Goal: Task Accomplishment & Management: Use online tool/utility

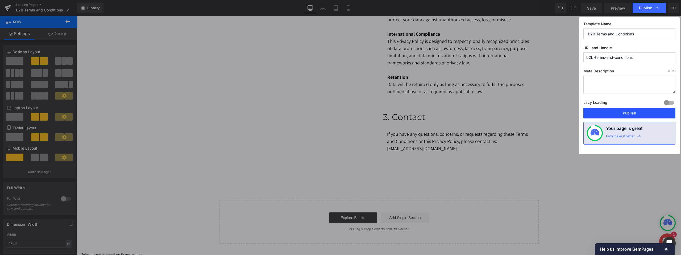
click at [631, 111] on button "Publish" at bounding box center [629, 113] width 92 height 11
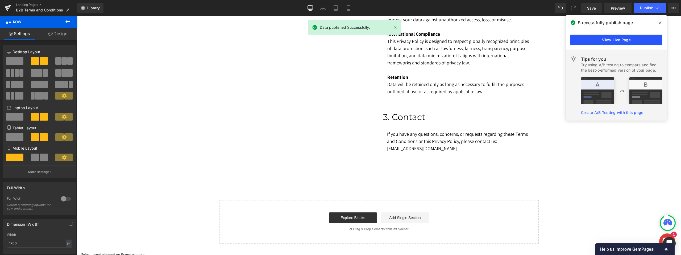
click at [617, 40] on link "View Live Page" at bounding box center [616, 40] width 92 height 11
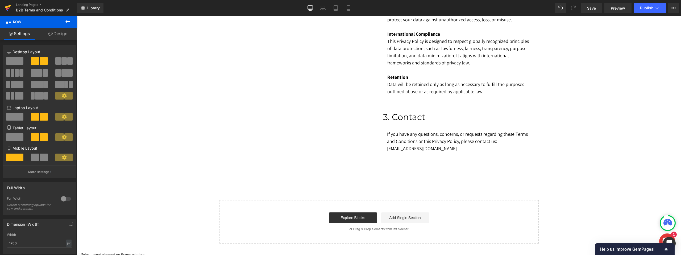
click at [7, 5] on icon at bounding box center [8, 7] width 6 height 13
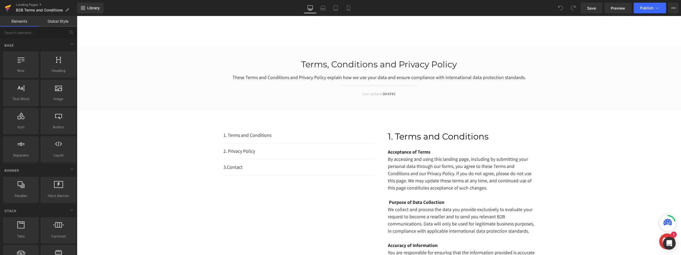
click at [6, 6] on icon at bounding box center [8, 7] width 6 height 13
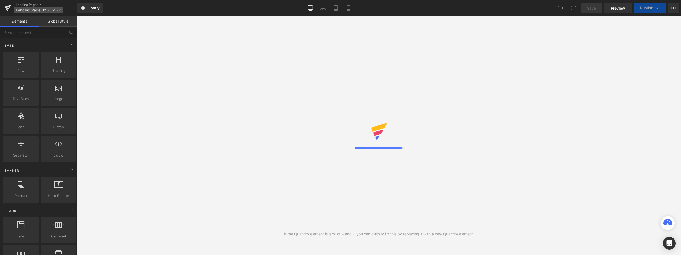
click at [49, 11] on span "Landing Page B2B - 2" at bounding box center [35, 10] width 39 height 4
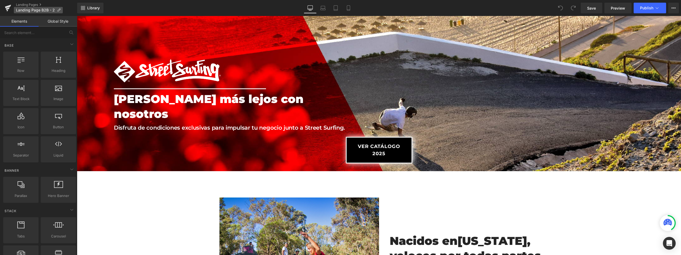
click at [57, 10] on icon at bounding box center [59, 10] width 4 height 4
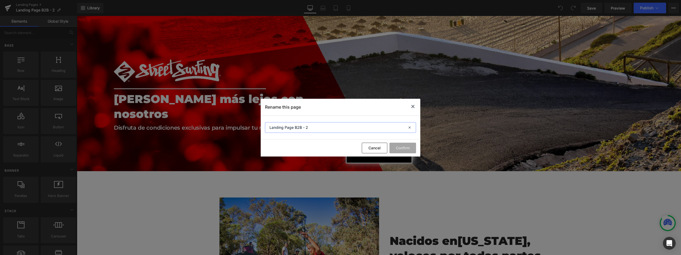
drag, startPoint x: 311, startPoint y: 128, endPoint x: 306, endPoint y: 128, distance: 4.8
click at [306, 128] on input "Landing Page B2B - 2" at bounding box center [340, 127] width 151 height 11
type input "Landing Page B2B - Espain"
click at [404, 148] on button "Confirm" at bounding box center [402, 148] width 27 height 11
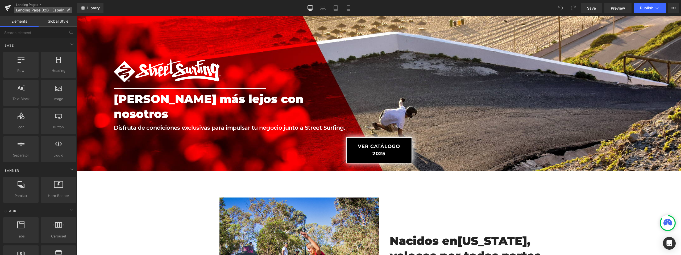
click at [66, 11] on icon at bounding box center [68, 10] width 4 height 4
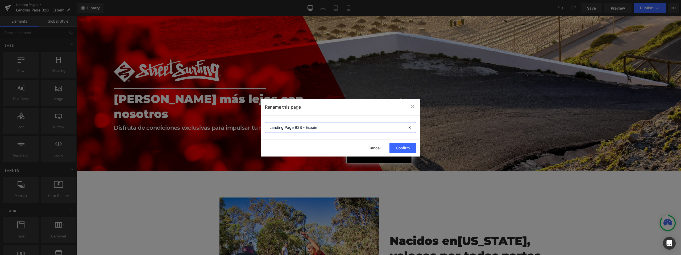
click at [310, 129] on input "Landing Page B2B - Espain" at bounding box center [340, 127] width 151 height 11
type input "Landing Page B2B - Spain"
click at [398, 149] on button "Confirm" at bounding box center [402, 148] width 27 height 11
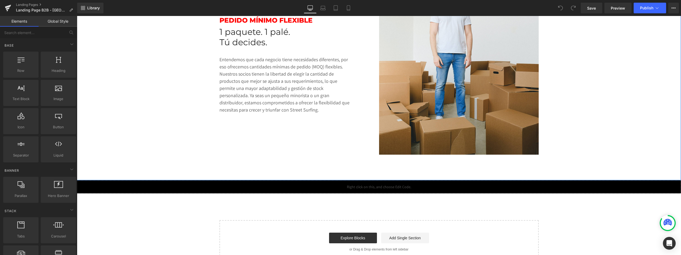
scroll to position [1325, 0]
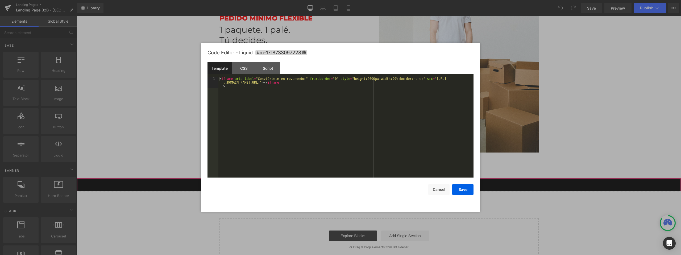
click at [384, 178] on div "Liquid" at bounding box center [379, 184] width 604 height 13
click at [348, 83] on div "< iframe aria-label = "Conviértete en revendedor" frameborder = "0" style = "he…" at bounding box center [345, 138] width 255 height 123
drag, startPoint x: 369, startPoint y: 79, endPoint x: 370, endPoint y: 84, distance: 5.1
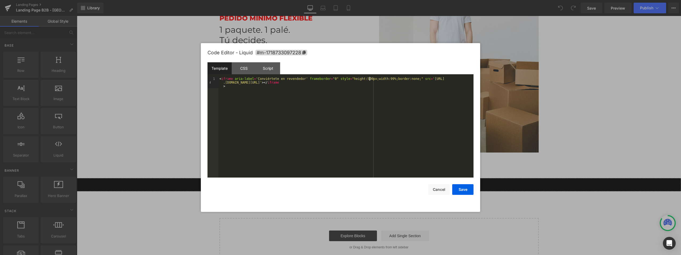
click at [369, 79] on div "< iframe aria-label = 'Conviértete en revendedor' frameborder = "0" style = "he…" at bounding box center [345, 138] width 255 height 123
click at [464, 191] on button "Save" at bounding box center [462, 189] width 21 height 11
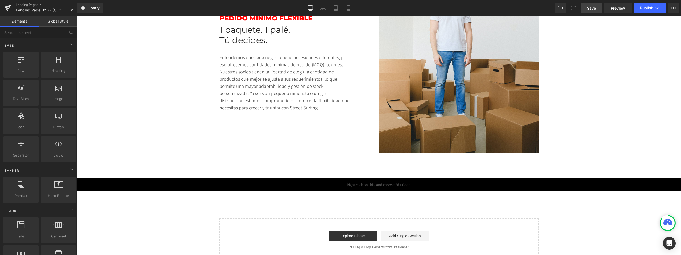
click at [593, 6] on span "Save" at bounding box center [591, 8] width 9 height 6
click at [643, 6] on span "Publish" at bounding box center [646, 8] width 13 height 4
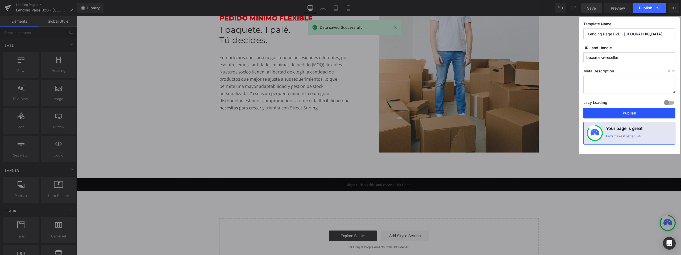
click at [627, 111] on button "Publish" at bounding box center [629, 113] width 92 height 11
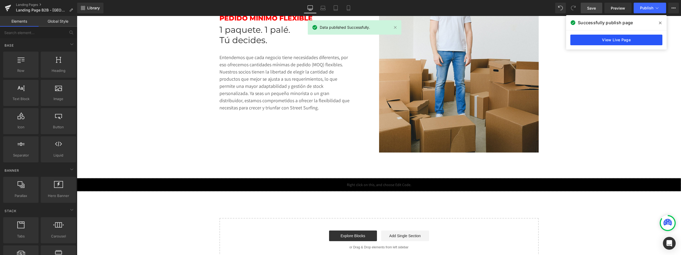
click at [642, 44] on link "View Live Page" at bounding box center [616, 40] width 92 height 11
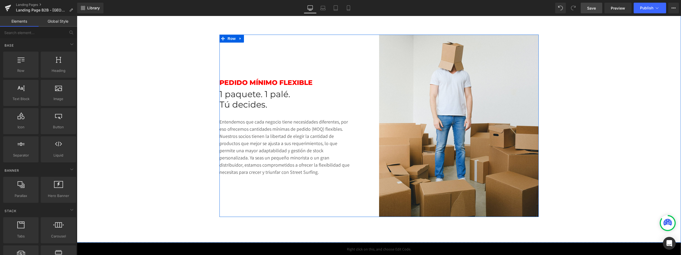
scroll to position [1261, 0]
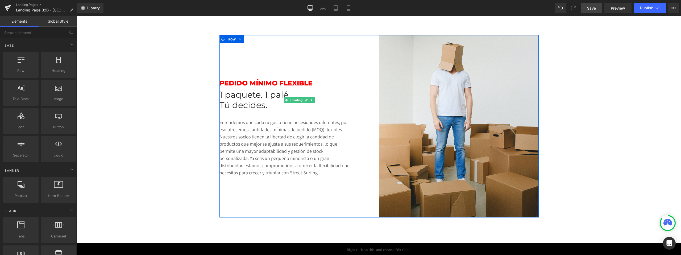
click at [245, 90] on h2 "1 paquete. 1 palé." at bounding box center [299, 95] width 160 height 10
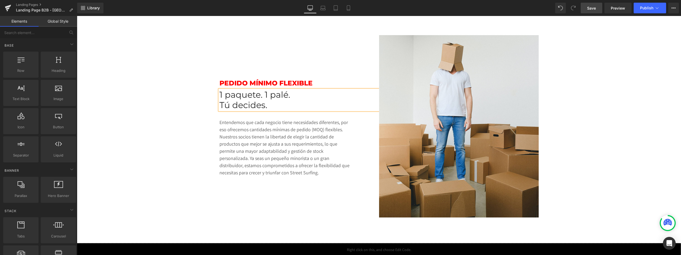
click at [245, 90] on h2 "1 paquete. 1 palé." at bounding box center [299, 95] width 160 height 10
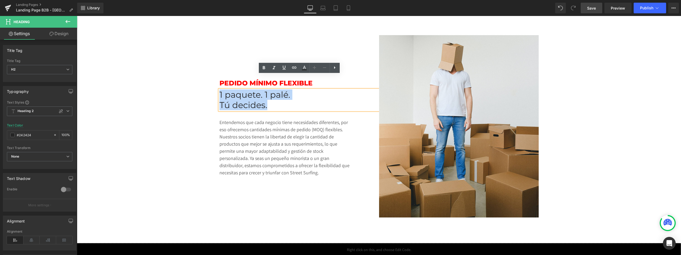
drag, startPoint x: 272, startPoint y: 94, endPoint x: 201, endPoint y: 81, distance: 72.3
click at [220, 90] on div "1 paquete. 1 palé. Tú decides." at bounding box center [299, 100] width 160 height 20
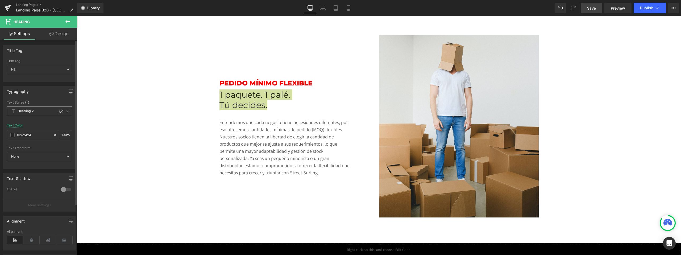
click at [66, 110] on icon at bounding box center [67, 110] width 3 height 3
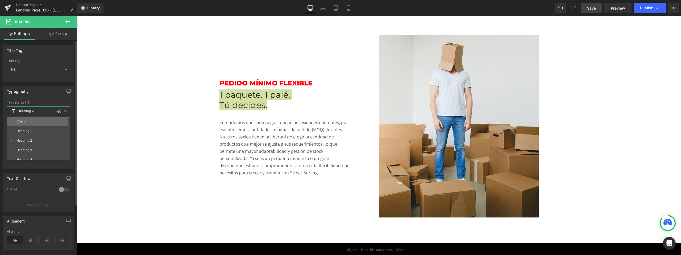
click at [45, 121] on li "Custom" at bounding box center [40, 121] width 66 height 10
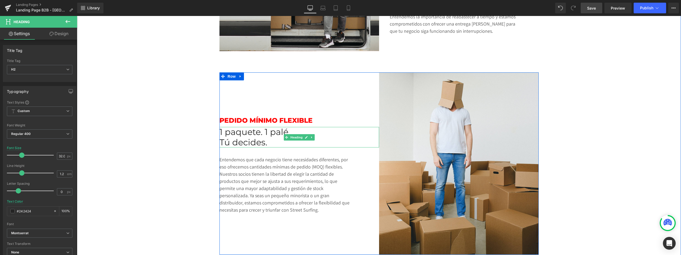
scroll to position [1218, 0]
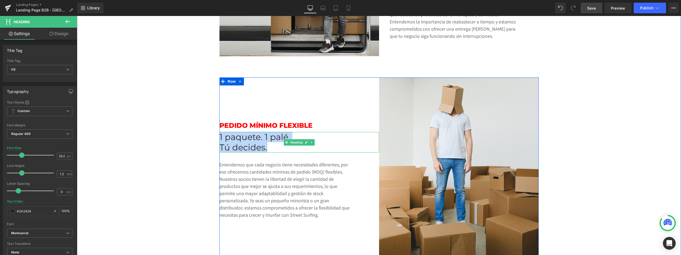
drag, startPoint x: 269, startPoint y: 134, endPoint x: 211, endPoint y: 119, distance: 60.0
click at [220, 122] on div "Image Row Pedido mínimo flexible Heading 1 paquete. 1 palé. Tú decides. Heading…" at bounding box center [378, 168] width 319 height 182
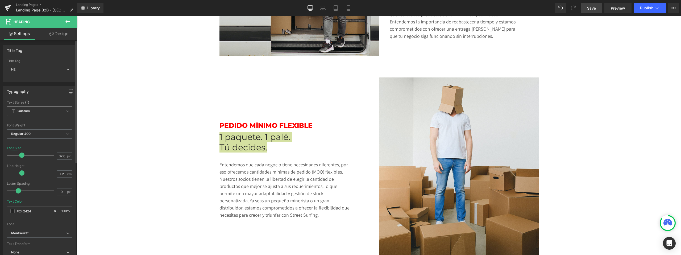
click at [66, 111] on icon at bounding box center [67, 110] width 3 height 3
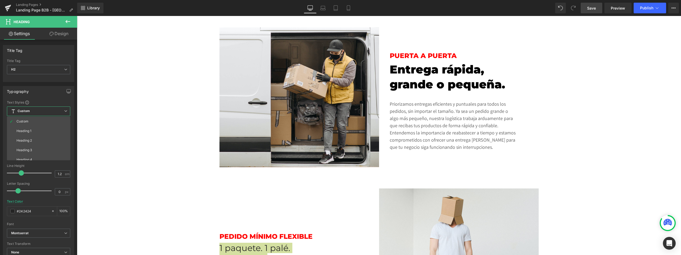
scroll to position [1076, 0]
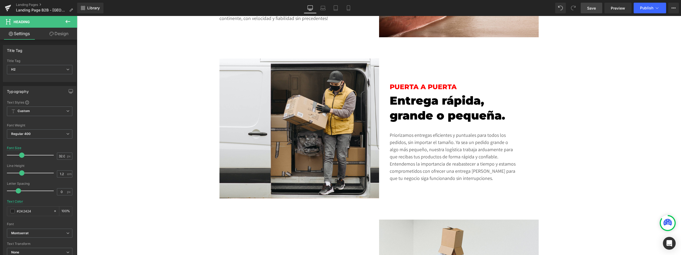
click at [505, 102] on div "Entrega rápida, grande o pequeña." at bounding box center [459, 108] width 138 height 30
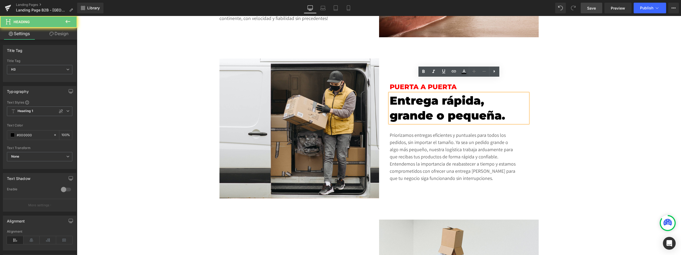
click at [505, 102] on div "Entrega rápida, grande o pequeña." at bounding box center [459, 108] width 138 height 30
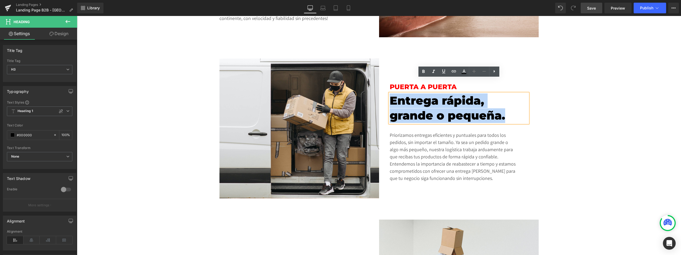
drag, startPoint x: 505, startPoint y: 102, endPoint x: 390, endPoint y: 89, distance: 115.4
click at [390, 93] on div "Entrega rápida, grande o pequeña." at bounding box center [459, 108] width 138 height 30
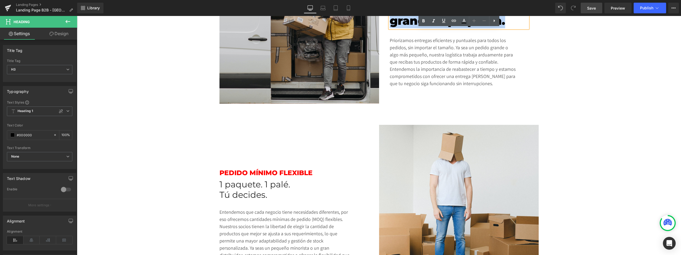
scroll to position [1176, 0]
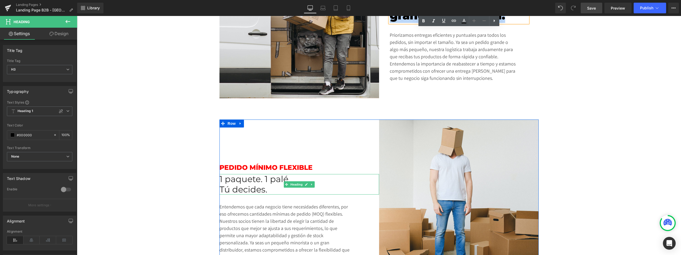
click at [259, 174] on h2 "1 paquete. 1 palé." at bounding box center [299, 179] width 160 height 10
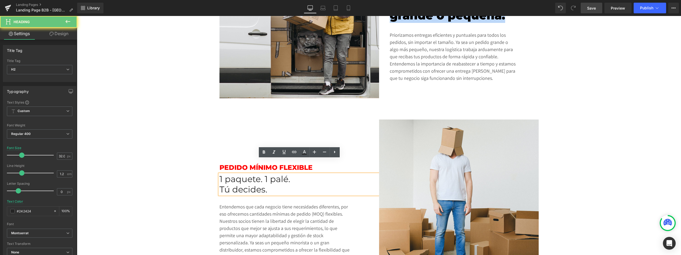
click at [259, 174] on h2 "1 paquete. 1 palé." at bounding box center [299, 179] width 160 height 10
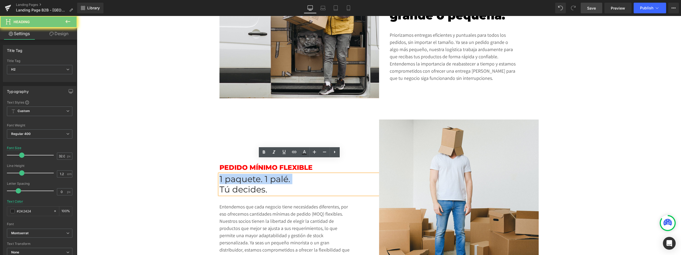
click at [259, 174] on h2 "1 paquete. 1 palé." at bounding box center [299, 179] width 160 height 10
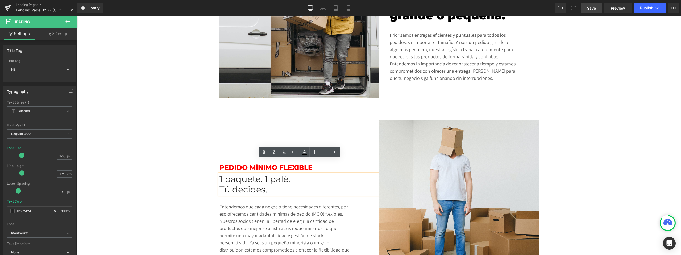
drag, startPoint x: 266, startPoint y: 176, endPoint x: 220, endPoint y: 162, distance: 48.1
click at [219, 174] on div "1 paquete. 1 palé. Tú decides." at bounding box center [299, 184] width 160 height 20
drag, startPoint x: 219, startPoint y: 163, endPoint x: 279, endPoint y: 178, distance: 61.1
click at [279, 178] on div "1 paquete. 1 palé. Tú decides." at bounding box center [299, 184] width 160 height 20
drag, startPoint x: 274, startPoint y: 177, endPoint x: 219, endPoint y: 163, distance: 56.8
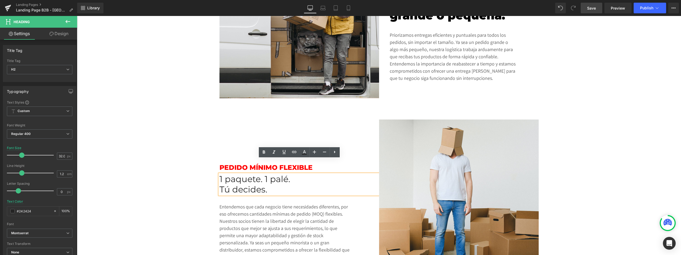
click at [219, 174] on div "1 paquete. 1 palé. Tú decides." at bounding box center [299, 184] width 160 height 20
click at [220, 174] on h2 "1 paquete. 1 palé." at bounding box center [299, 179] width 160 height 10
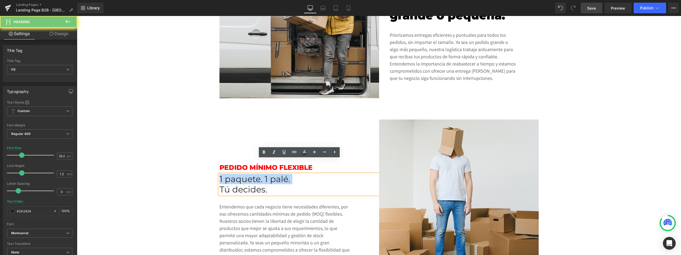
click at [220, 174] on h2 "1 paquete. 1 palé." at bounding box center [299, 179] width 160 height 10
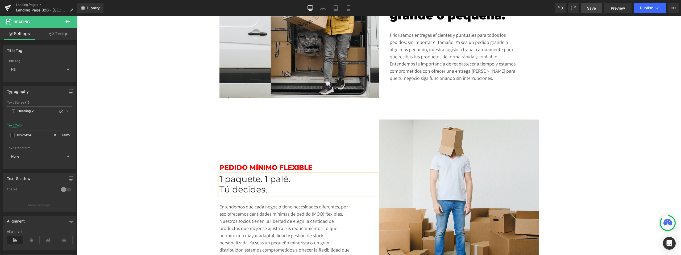
drag, startPoint x: 267, startPoint y: 175, endPoint x: 218, endPoint y: 165, distance: 49.6
click at [219, 174] on div "1 paquete. 1 palé. Tú decides." at bounding box center [299, 184] width 160 height 20
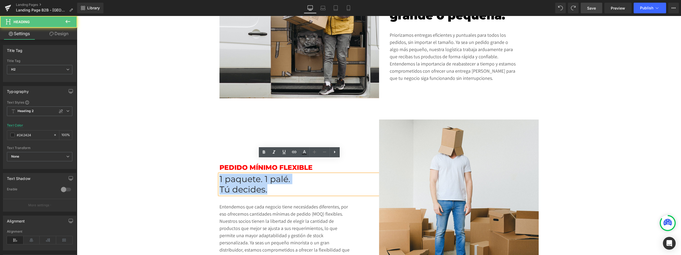
drag, startPoint x: 267, startPoint y: 175, endPoint x: 220, endPoint y: 165, distance: 48.7
click at [220, 174] on div "1 paquete. 1 palé. Tú decides." at bounding box center [299, 184] width 160 height 20
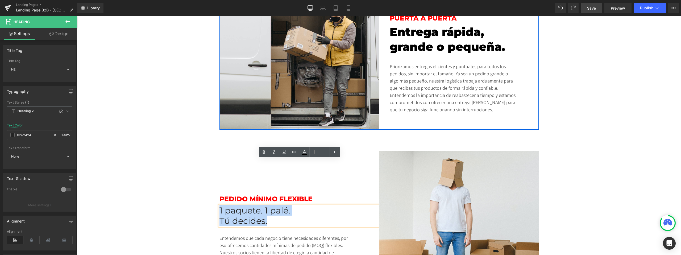
scroll to position [1114, 0]
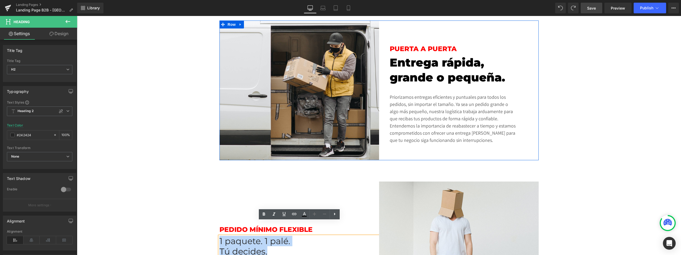
click at [439, 61] on div "Entrega rápida, grande o pequeña." at bounding box center [459, 70] width 138 height 30
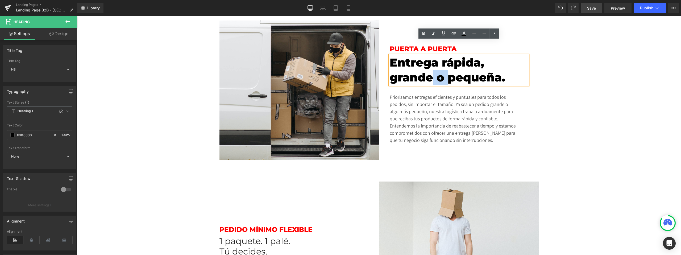
drag, startPoint x: 432, startPoint y: 63, endPoint x: 448, endPoint y: 63, distance: 15.7
click at [448, 63] on div "Entrega rápida, grande o pequeña." at bounding box center [459, 70] width 138 height 30
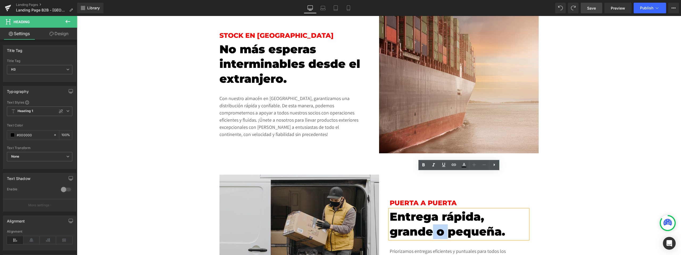
scroll to position [949, 0]
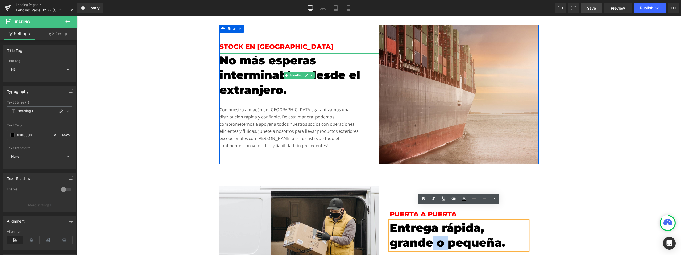
click at [283, 62] on h3 "No más esperas interminables desde el extranjero." at bounding box center [299, 75] width 160 height 44
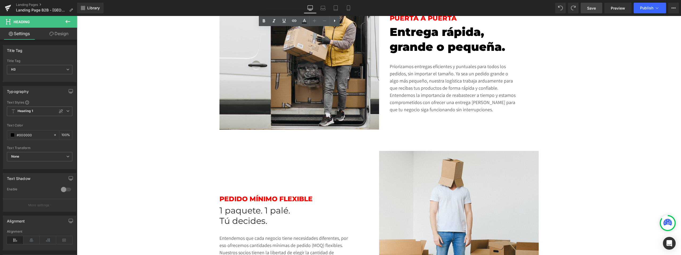
scroll to position [1146, 0]
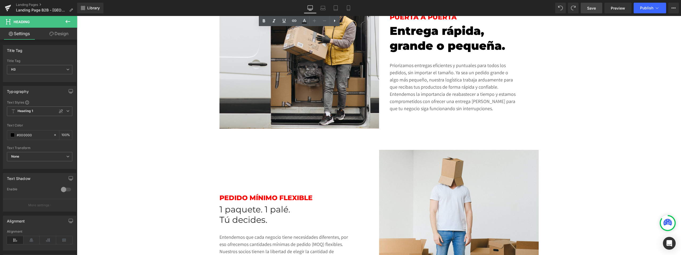
click at [262, 215] on h2 "Tú decides." at bounding box center [299, 220] width 160 height 10
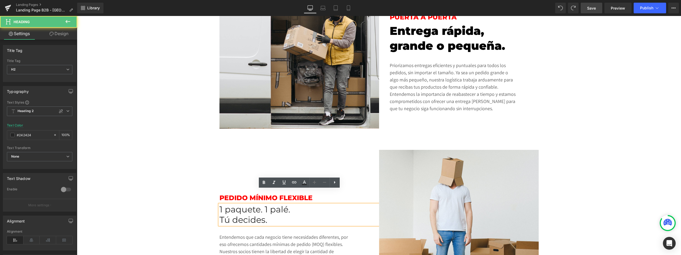
scroll to position [1144, 0]
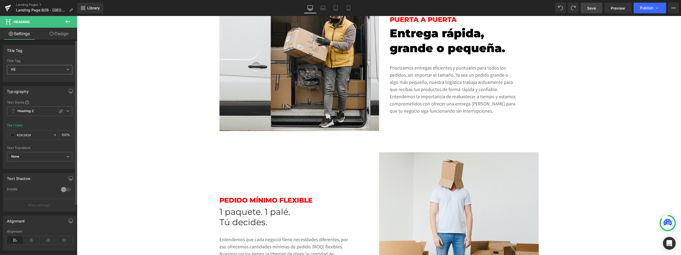
click at [54, 70] on span "H2" at bounding box center [39, 69] width 65 height 9
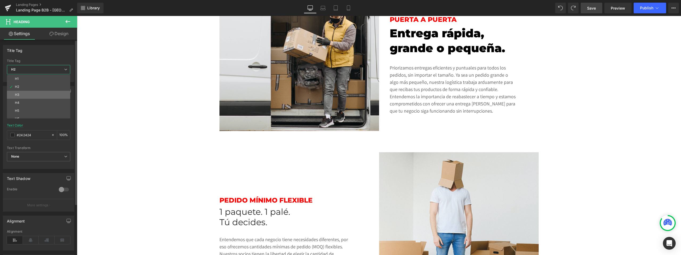
click at [37, 93] on li "H3" at bounding box center [40, 95] width 66 height 8
type input "#000000"
type input "100"
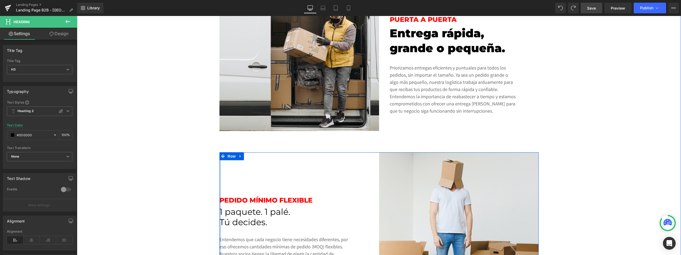
drag, startPoint x: 273, startPoint y: 211, endPoint x: 219, endPoint y: 198, distance: 55.0
click at [219, 198] on div "Image Row Pedido mínimo flexible Heading 1 paquete. 1 palé. Tú decides. Heading…" at bounding box center [378, 243] width 319 height 182
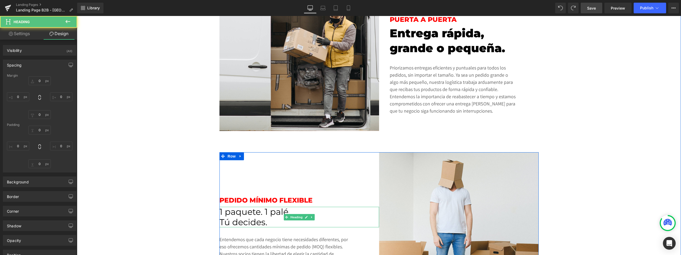
click at [233, 207] on h3 "1 paquete. 1 palé." at bounding box center [299, 212] width 160 height 10
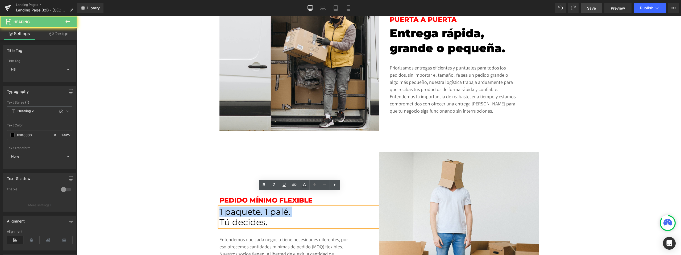
click at [233, 207] on h3 "1 paquete. 1 palé." at bounding box center [299, 212] width 160 height 10
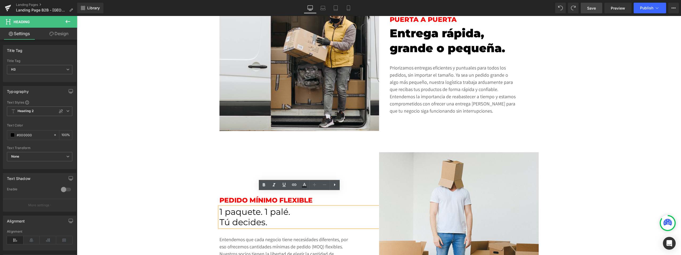
drag, startPoint x: 274, startPoint y: 210, endPoint x: 219, endPoint y: 196, distance: 57.3
click at [219, 207] on div "1 paquete. 1 palé. Tú decides." at bounding box center [299, 217] width 160 height 20
drag, startPoint x: 219, startPoint y: 195, endPoint x: 270, endPoint y: 207, distance: 52.1
click at [270, 207] on div "1 paquete. 1 palé. Tú decides." at bounding box center [299, 217] width 160 height 20
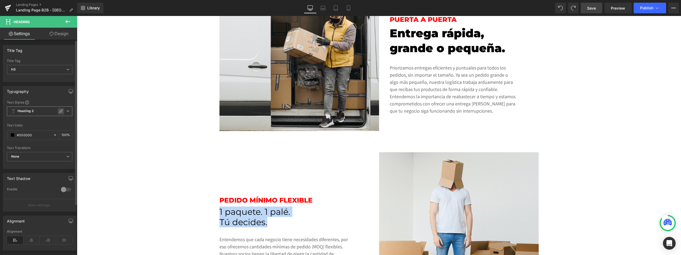
scroll to position [2, 0]
click at [66, 109] on icon at bounding box center [67, 109] width 3 height 3
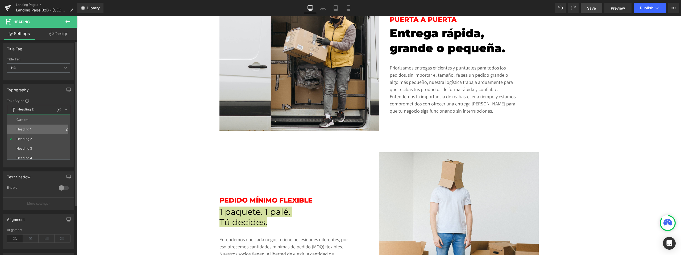
click at [43, 125] on li "Heading 1" at bounding box center [40, 129] width 66 height 10
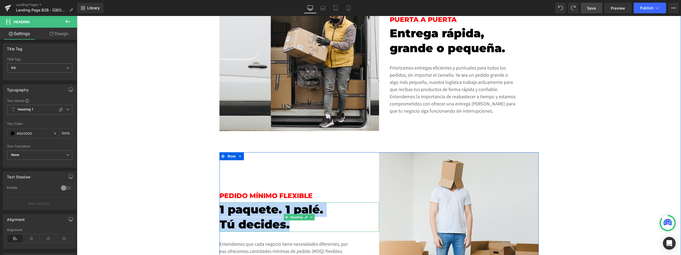
click at [338, 189] on div "Pedido mínimo flexible Heading" at bounding box center [299, 195] width 160 height 13
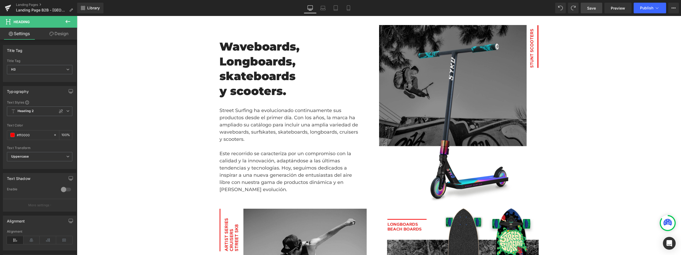
scroll to position [403, 0]
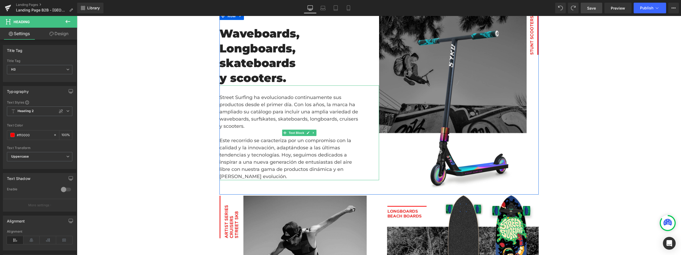
click at [306, 147] on div "Street Surfing ha evolucionado continuamente sus productos desde el primer día.…" at bounding box center [299, 132] width 160 height 95
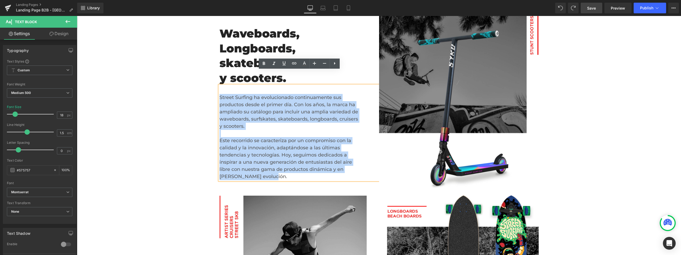
drag, startPoint x: 278, startPoint y: 163, endPoint x: 220, endPoint y: 82, distance: 99.0
click at [220, 85] on div "Street Surfing ha evolucionado continuamente sus productos desde el primer día.…" at bounding box center [299, 132] width 160 height 95
drag, startPoint x: 304, startPoint y: 149, endPoint x: 279, endPoint y: 149, distance: 24.5
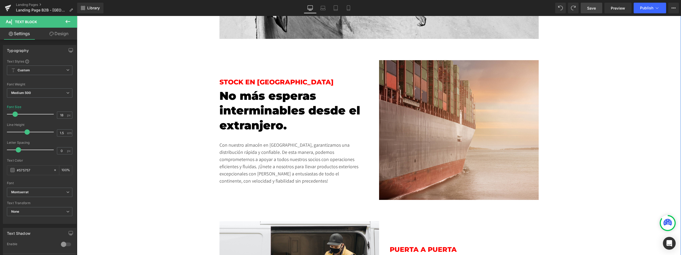
scroll to position [915, 0]
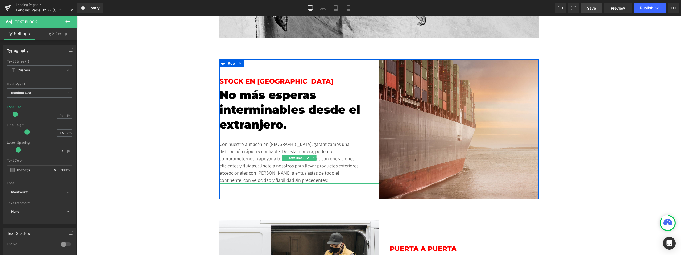
click at [251, 166] on div "Con nuestro almacén en Europa, garantizamos una distribución rápida y confiable…" at bounding box center [299, 158] width 160 height 52
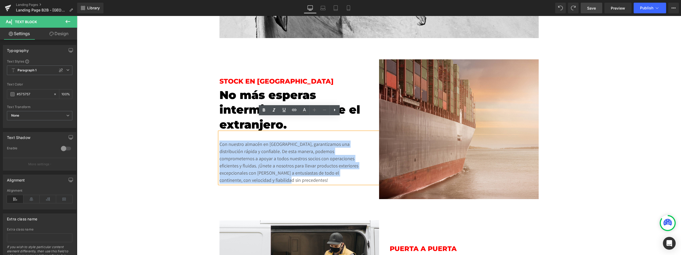
drag, startPoint x: 249, startPoint y: 166, endPoint x: 220, endPoint y: 129, distance: 46.8
click at [220, 132] on div "Con nuestro almacén en Europa, garantizamos una distribución rápida y confiable…" at bounding box center [299, 158] width 160 height 52
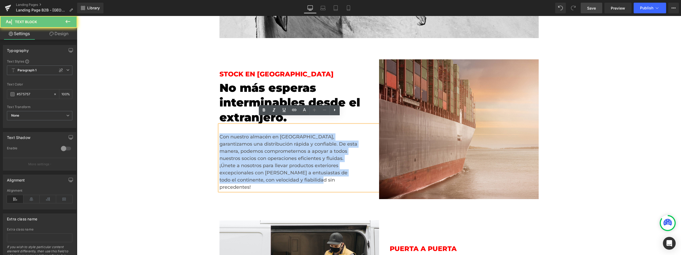
click at [333, 162] on div "Con nuestro almacén en Europa, garantizamos una distribución rápida y confiable…" at bounding box center [299, 158] width 160 height 66
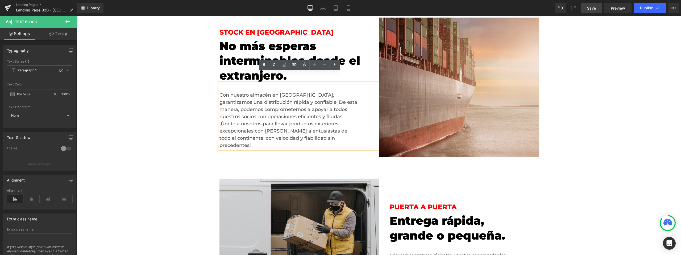
scroll to position [952, 0]
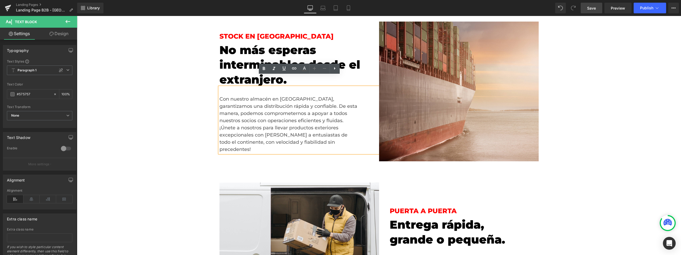
click at [232, 87] on div "Con nuestro almacén en Europa, garantizamos una distribución rápida y confiable…" at bounding box center [299, 120] width 160 height 66
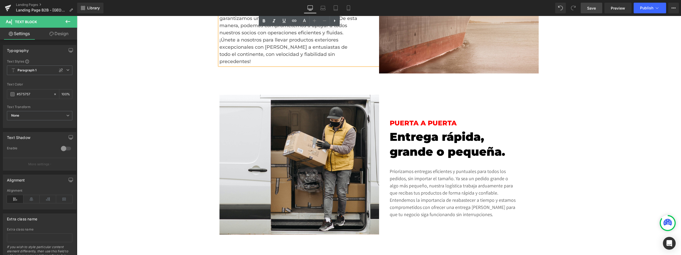
scroll to position [1044, 0]
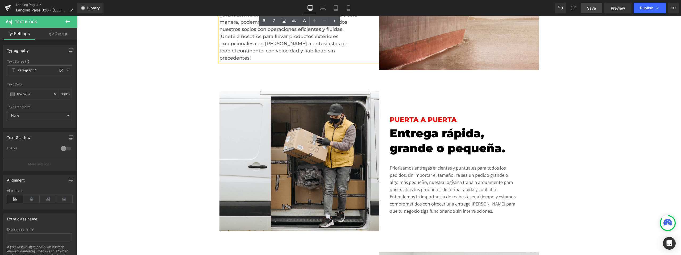
click at [406, 156] on div "Priorizamos entregas eficientes y puntuales para todos los pedidos, sin importa…" at bounding box center [459, 185] width 138 height 59
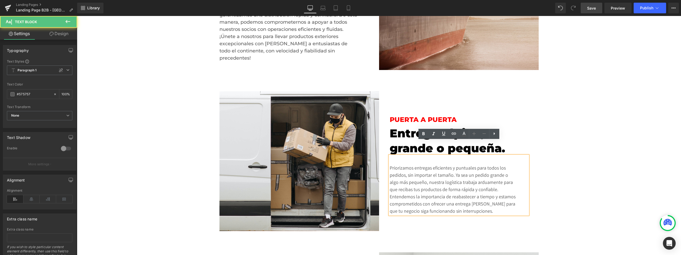
click at [406, 156] on div "Priorizamos entregas eficientes y puntuales para todos los pedidos, sin importa…" at bounding box center [459, 185] width 138 height 59
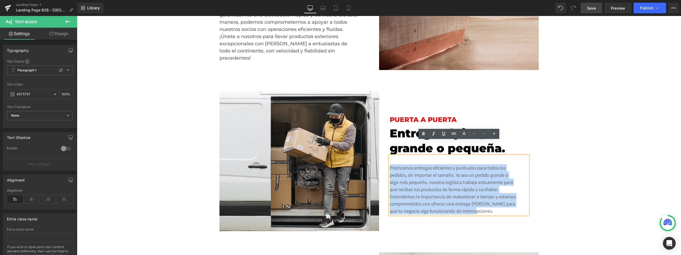
drag, startPoint x: 391, startPoint y: 153, endPoint x: 476, endPoint y: 195, distance: 95.5
click at [482, 198] on div "Priorizamos entregas eficientes y puntuales para todos los pedidos, sin importa…" at bounding box center [459, 185] width 138 height 59
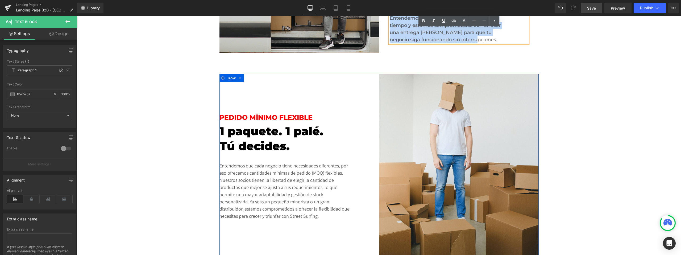
scroll to position [1226, 0]
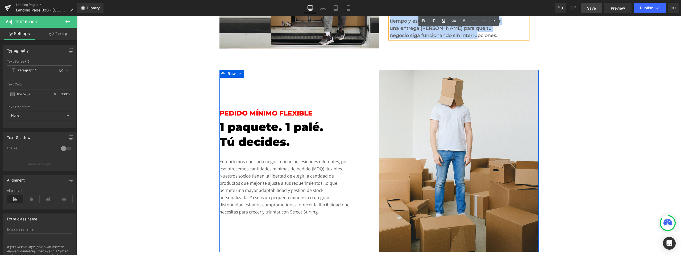
click at [296, 182] on div "Entendemos que cada negocio tiene necesidades diferentes, por eso ofrecemos can…" at bounding box center [299, 182] width 160 height 66
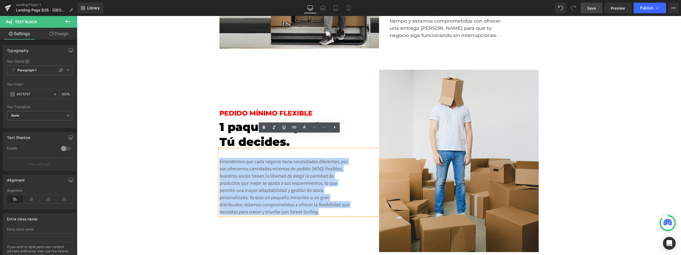
drag, startPoint x: 313, startPoint y: 196, endPoint x: 217, endPoint y: 145, distance: 108.7
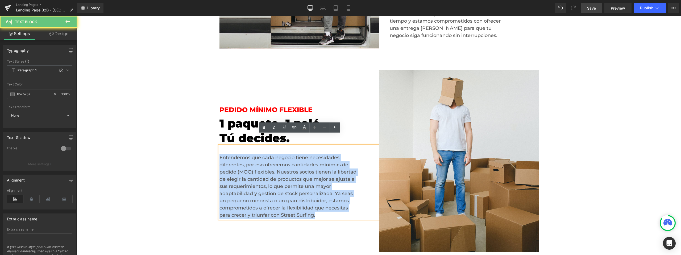
click at [309, 180] on div "Entendemos que cada negocio tiene necesidades diferentes, por eso ofrecemos can…" at bounding box center [299, 181] width 160 height 73
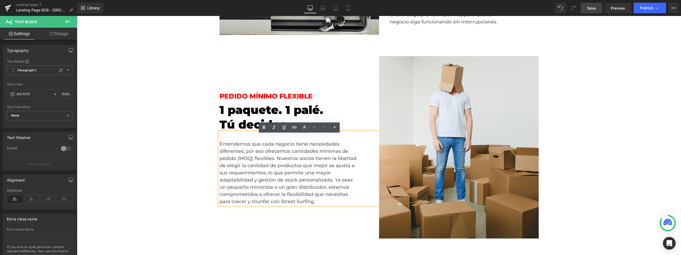
scroll to position [1241, 0]
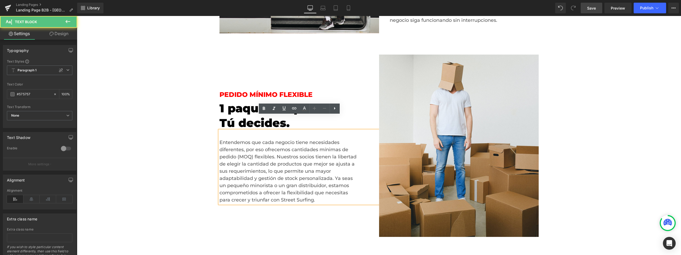
click at [365, 164] on div "Entendemos que cada negocio tiene necesidades diferentes, por eso ofrecemos can…" at bounding box center [299, 166] width 160 height 73
click at [363, 116] on h3 "Tú decides." at bounding box center [299, 123] width 160 height 15
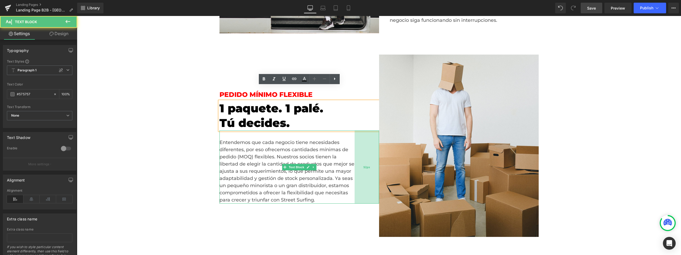
scroll to position [1238, 0]
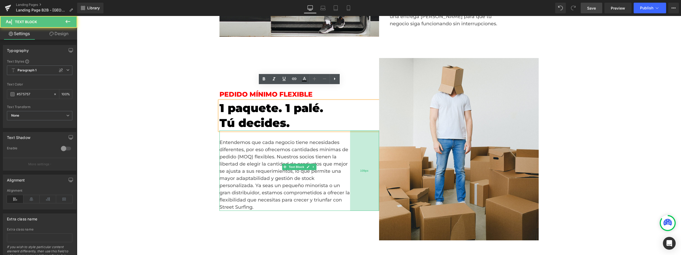
drag, startPoint x: 378, startPoint y: 119, endPoint x: 370, endPoint y: 120, distance: 8.3
click at [370, 130] on div "109px" at bounding box center [364, 170] width 29 height 80
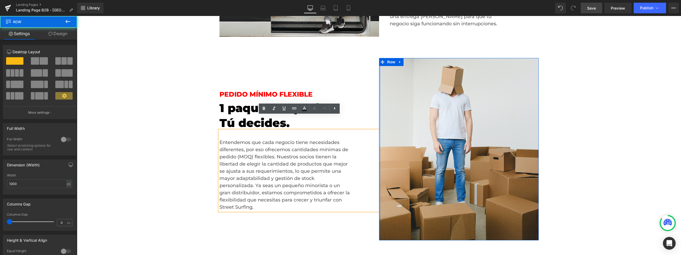
drag, startPoint x: 378, startPoint y: 127, endPoint x: 365, endPoint y: 127, distance: 13.0
click at [365, 127] on div "Image Row Pedido mínimo flexible Heading 1 paquete. 1 palé. Tú decides. Heading…" at bounding box center [378, 149] width 319 height 182
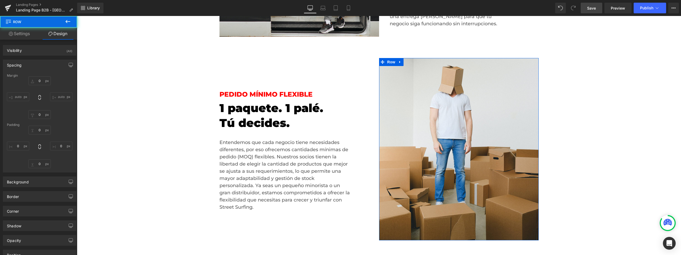
click at [373, 130] on div "Entendemos que cada negocio tiene necesidades diferentes, por eso ofrecemos can…" at bounding box center [299, 170] width 160 height 80
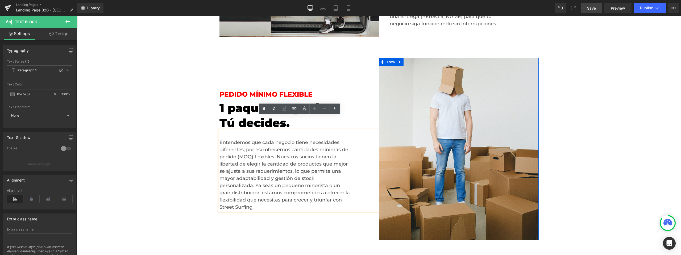
click at [366, 130] on div "Entendemos que cada negocio tiene necesidades diferentes, por eso ofrecemos can…" at bounding box center [299, 170] width 160 height 80
click at [340, 206] on div "Pedido mínimo flexible Heading 1 paquete. 1 palé. Tú decides. Heading Entendemo…" at bounding box center [299, 149] width 160 height 182
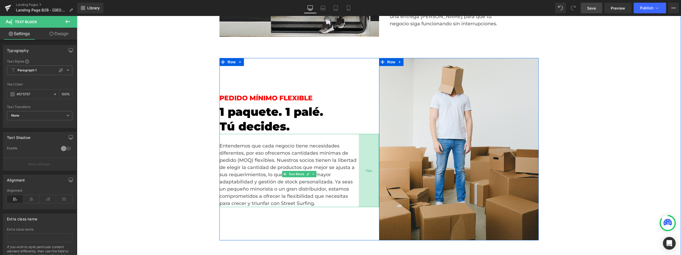
drag, startPoint x: 366, startPoint y: 191, endPoint x: 375, endPoint y: 189, distance: 9.0
click at [375, 189] on div "76px" at bounding box center [369, 170] width 20 height 73
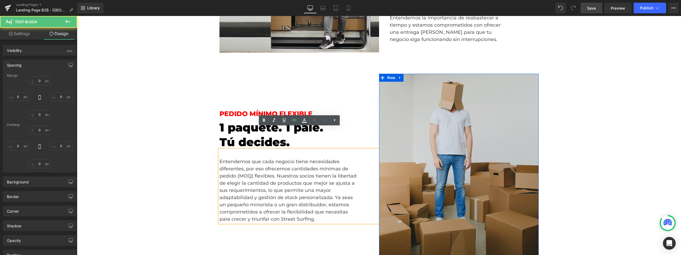
type input "0"
type input "32"
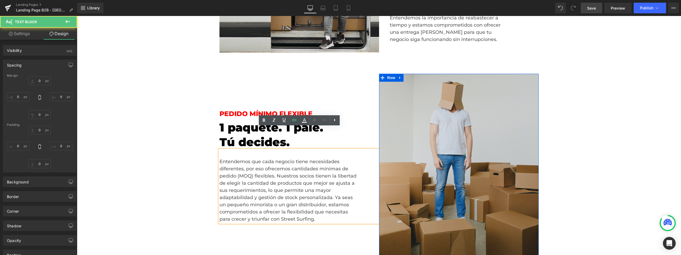
type input "76"
type input "0"
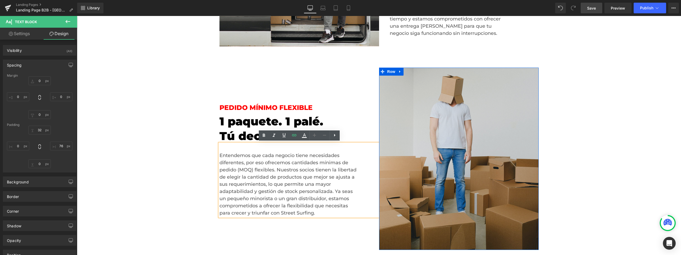
scroll to position [1228, 0]
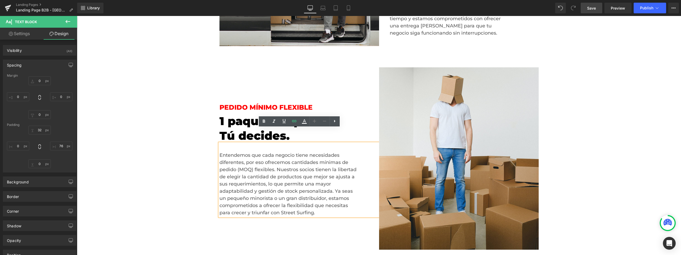
drag, startPoint x: 373, startPoint y: 200, endPoint x: 369, endPoint y: 201, distance: 3.5
click at [373, 200] on div "Entendemos que cada negocio tiene necesidades diferentes, por eso ofrecemos can…" at bounding box center [299, 179] width 160 height 73
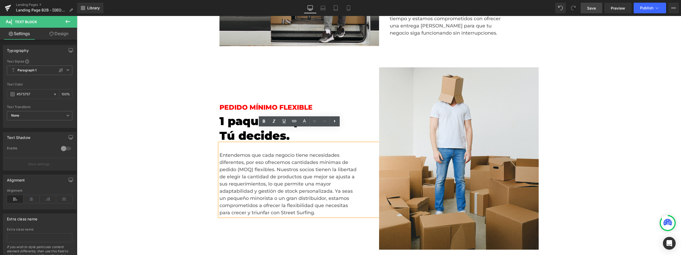
click at [372, 128] on h3 "Tú decides." at bounding box center [299, 135] width 160 height 15
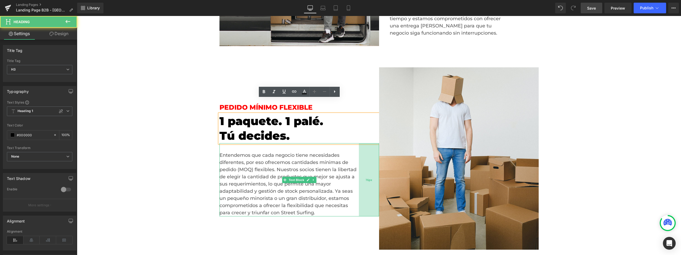
click at [370, 143] on div "76px" at bounding box center [369, 179] width 20 height 73
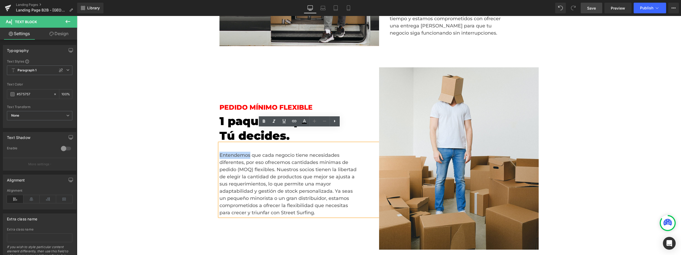
click at [370, 143] on div "Entendemos que cada negocio tiene necesidades diferentes, por eso ofrecemos can…" at bounding box center [299, 179] width 160 height 73
click at [361, 218] on div "Pedido mínimo flexible Heading 1 paquete. 1 palé. Tú decides. Heading Entendemo…" at bounding box center [299, 158] width 160 height 182
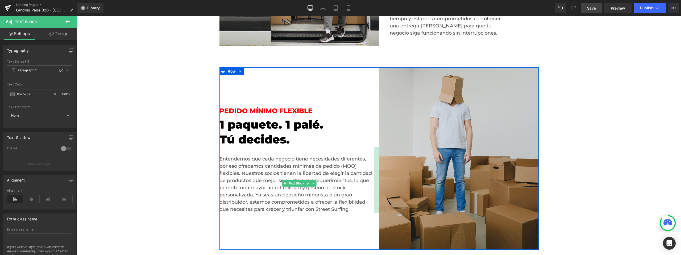
drag, startPoint x: 366, startPoint y: 200, endPoint x: 382, endPoint y: 188, distance: 19.5
click at [382, 188] on div "Image Row Pedido mínimo flexible Heading 1 paquete. 1 palé. Tú decides. Heading…" at bounding box center [378, 158] width 319 height 182
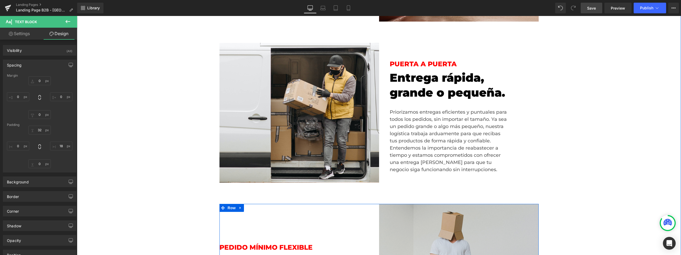
scroll to position [1094, 0]
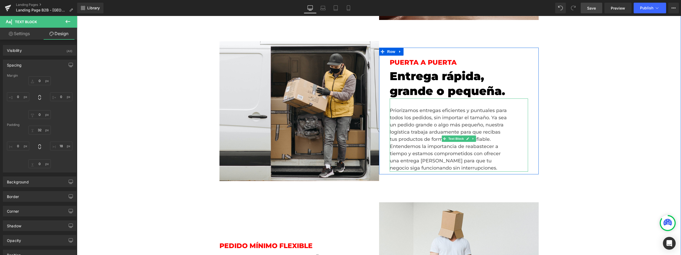
click at [451, 144] on div "Priorizamos entregas eficientes y puntuales para todos los pedidos, sin importa…" at bounding box center [459, 134] width 138 height 73
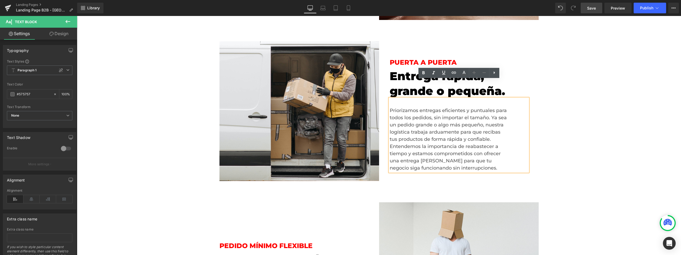
drag, startPoint x: 566, startPoint y: 142, endPoint x: 553, endPoint y: 145, distance: 13.4
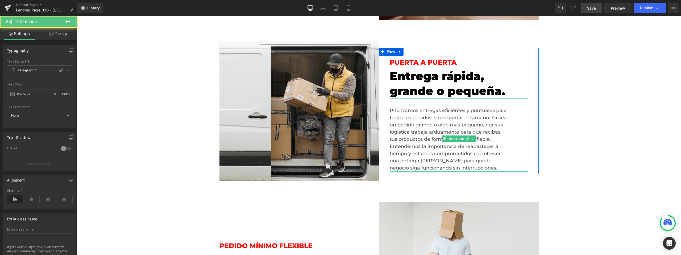
click at [526, 100] on div "Priorizamos entregas eficientes y puntuales para todos los pedidos, sin importa…" at bounding box center [459, 134] width 138 height 73
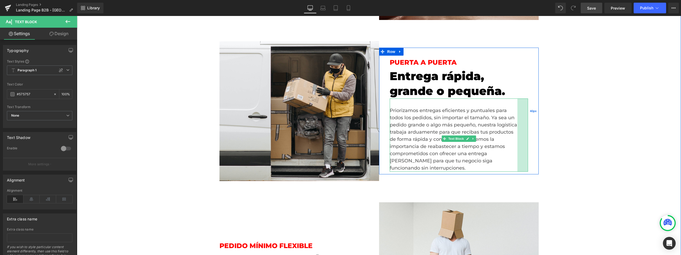
drag, startPoint x: 527, startPoint y: 103, endPoint x: 537, endPoint y: 102, distance: 10.1
click at [537, 102] on div "PUERTA A PUERTA Heading Entrega rápida, grande o pequeña. Heading Priorizamos e…" at bounding box center [459, 111] width 160 height 127
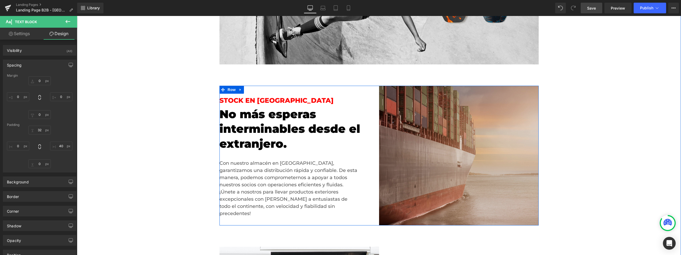
scroll to position [891, 0]
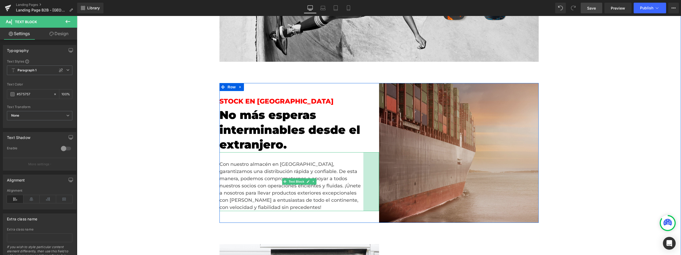
drag, startPoint x: 377, startPoint y: 150, endPoint x: 382, endPoint y: 149, distance: 5.1
click at [382, 149] on div "Image Row STOCK EN EUROPA Heading No más esperas interminables desde el extranj…" at bounding box center [378, 153] width 319 height 140
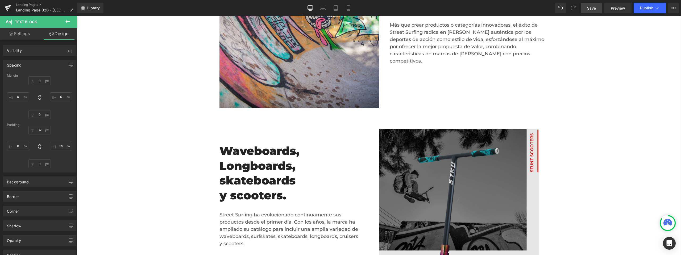
scroll to position [286, 0]
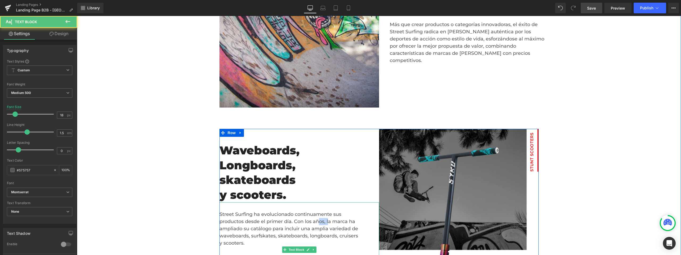
drag, startPoint x: 320, startPoint y: 205, endPoint x: 330, endPoint y: 207, distance: 9.8
click at [330, 207] on div "Street Surfing ha evolucionado continuamente sus productos desde el primer día.…" at bounding box center [299, 249] width 160 height 95
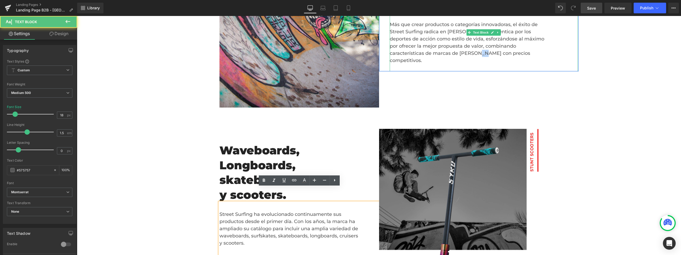
drag, startPoint x: 443, startPoint y: 39, endPoint x: 451, endPoint y: 41, distance: 7.8
click at [451, 41] on p "Algunos dicen que Street Surfing creó la innovación más impresionante en la ind…" at bounding box center [468, 28] width 156 height 86
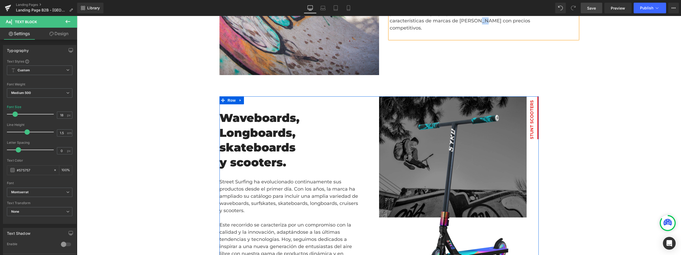
scroll to position [326, 0]
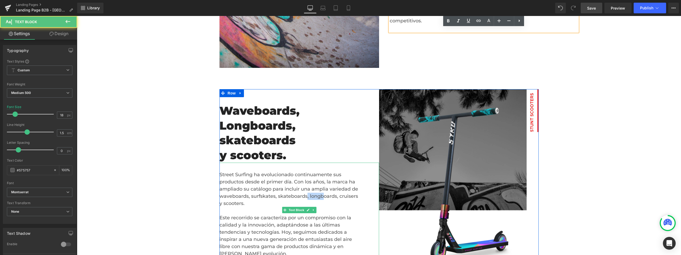
drag, startPoint x: 325, startPoint y: 182, endPoint x: 315, endPoint y: 180, distance: 9.4
click at [315, 180] on div "Street Surfing ha evolucionado continuamente sus productos desde el primer día.…" at bounding box center [299, 209] width 160 height 95
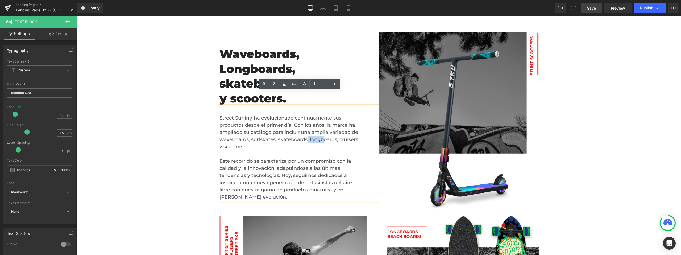
scroll to position [386, 0]
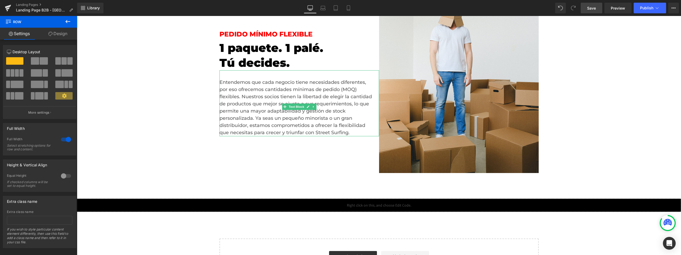
scroll to position [1325, 0]
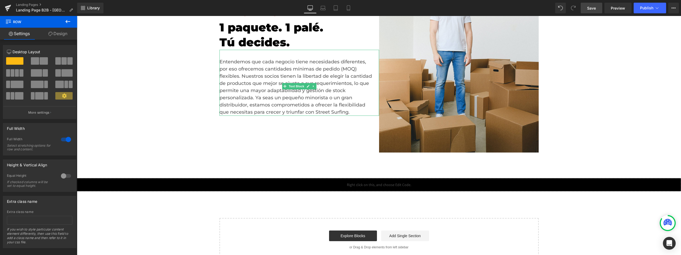
click at [589, 7] on span "Save" at bounding box center [591, 8] width 9 height 6
click at [644, 6] on span "Publish" at bounding box center [646, 8] width 13 height 4
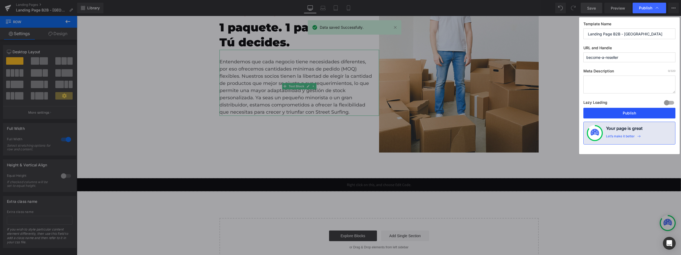
click at [619, 109] on button "Publish" at bounding box center [629, 113] width 92 height 11
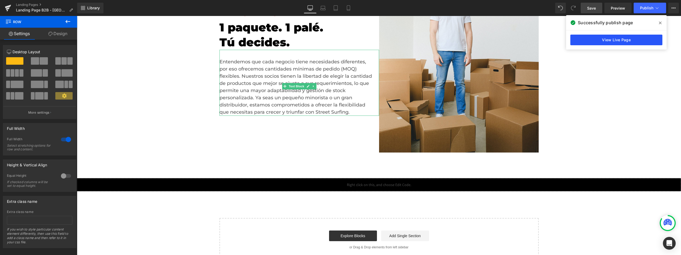
click at [614, 40] on link "View Live Page" at bounding box center [616, 40] width 92 height 11
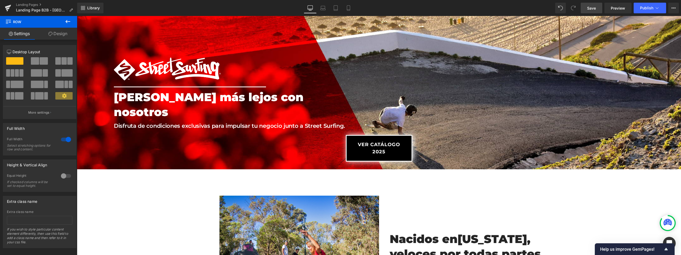
scroll to position [0, 0]
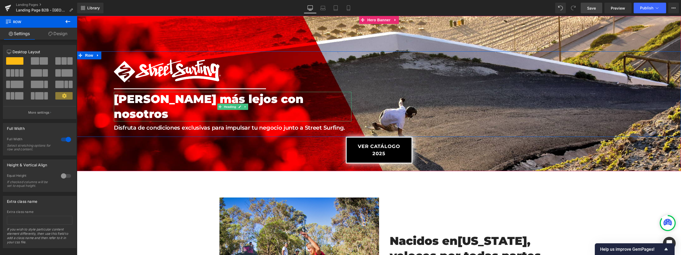
click at [198, 101] on h2 "Rueda más lejos con nosotros" at bounding box center [232, 107] width 237 height 30
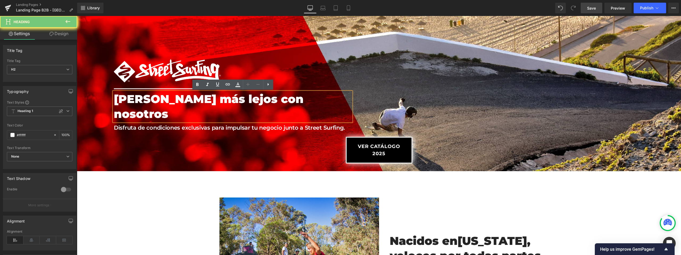
click at [198, 101] on h2 "Rueda más lejos con nosotros" at bounding box center [232, 107] width 237 height 30
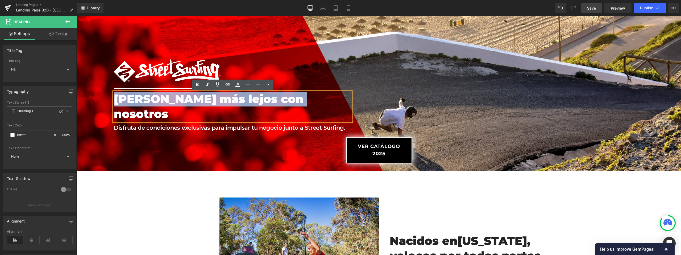
copy h2 "Rueda más lejos con nosotros"
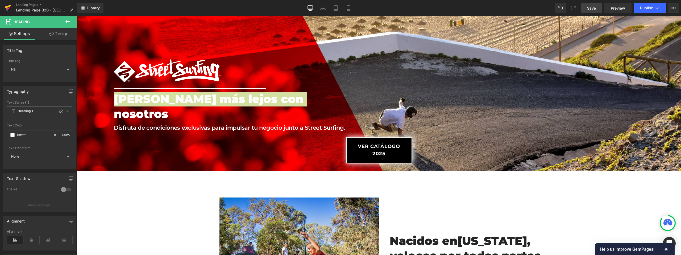
click at [6, 8] on icon at bounding box center [8, 7] width 6 height 13
